Goal: Information Seeking & Learning: Understand process/instructions

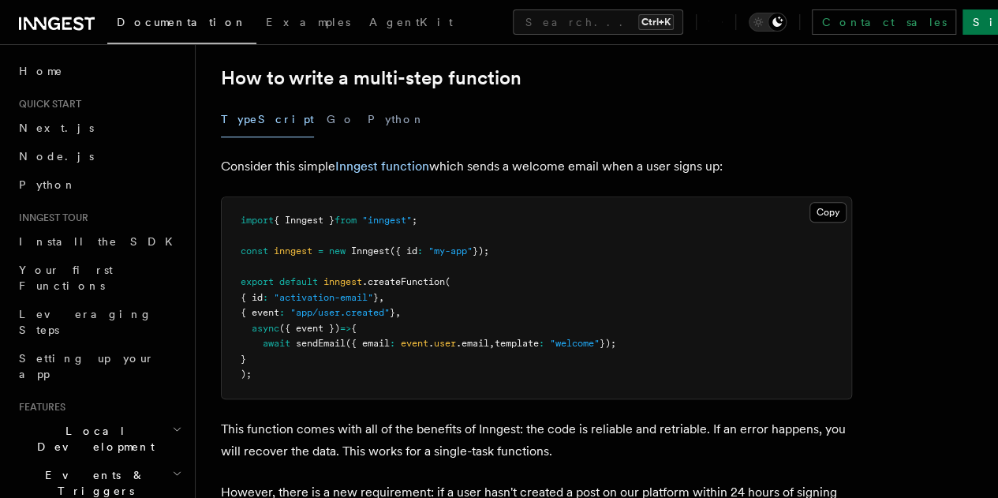
scroll to position [506, 0]
drag, startPoint x: 254, startPoint y: 319, endPoint x: 274, endPoint y: 372, distance: 56.4
click at [274, 372] on pre "import { Inngest } from "inngest" ; const inngest = new Inngest ({ id : "my-app…" at bounding box center [536, 296] width 629 height 201
drag, startPoint x: 250, startPoint y: 317, endPoint x: 263, endPoint y: 378, distance: 62.2
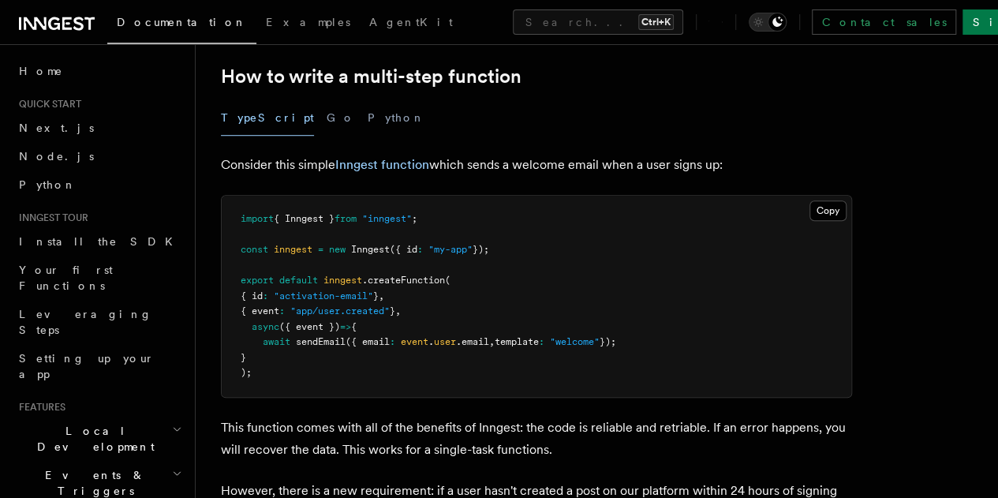
click at [263, 378] on pre "import { Inngest } from "inngest" ; const inngest = new Inngest ({ id : "my-app…" at bounding box center [536, 296] width 629 height 201
copy code "{ id : "activation-email" } , { event : "app/user.created" } , async ({ event }…"
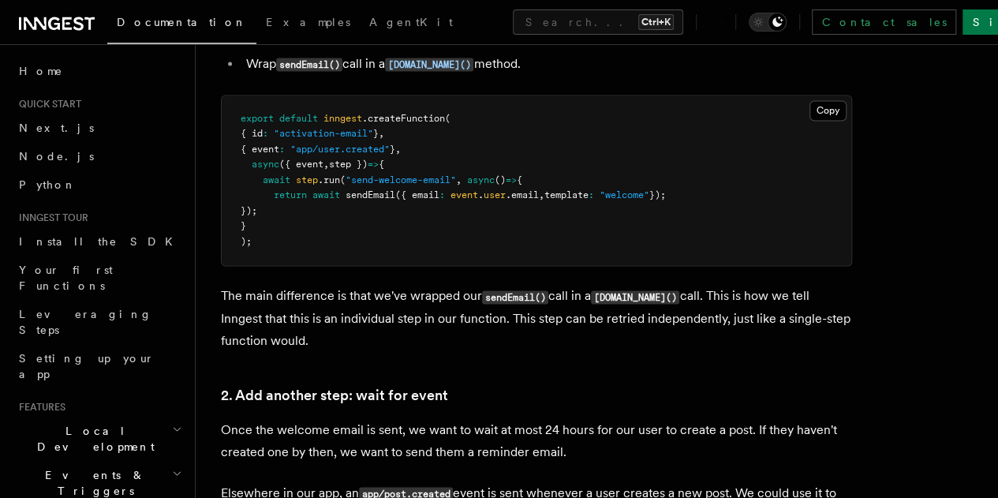
scroll to position [1161, 0]
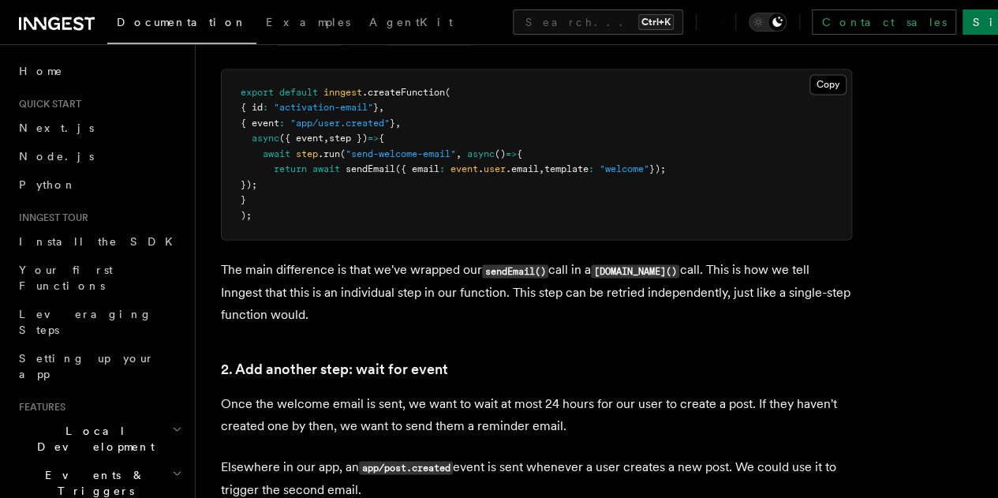
drag, startPoint x: 251, startPoint y: 160, endPoint x: 265, endPoint y: 217, distance: 58.5
click at [265, 217] on pre "export default inngest .createFunction ( { id : "activation-email" } , { event …" at bounding box center [536, 154] width 629 height 170
copy code "async ({ event , step }) => { await step .run ( "send-welcome-email" , async ()…"
drag, startPoint x: 253, startPoint y: 162, endPoint x: 264, endPoint y: 218, distance: 56.3
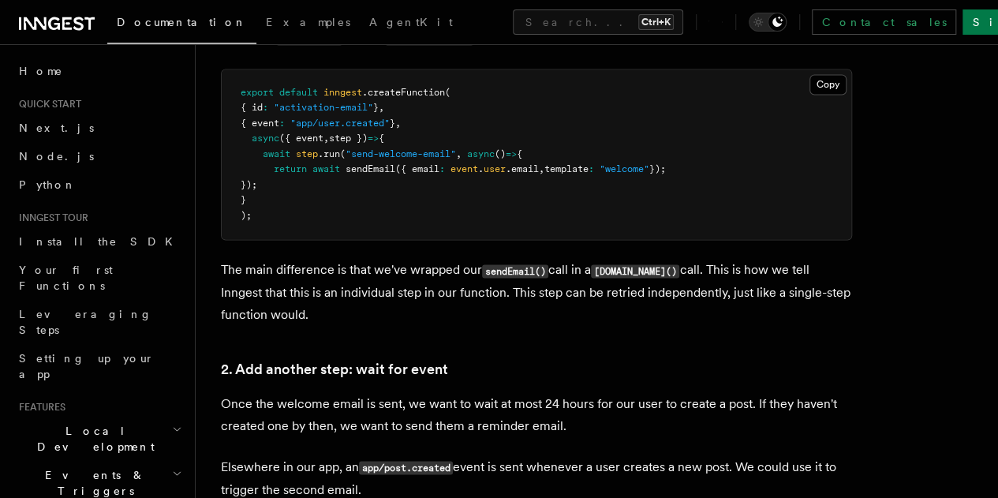
click at [264, 218] on pre "export default inngest .createFunction ( { id : "activation-email" } , { event …" at bounding box center [536, 154] width 629 height 170
copy code "async ({ event , step }) => { await step .run ( "send-welcome-email" , async ()…"
